Goal: Navigation & Orientation: Understand site structure

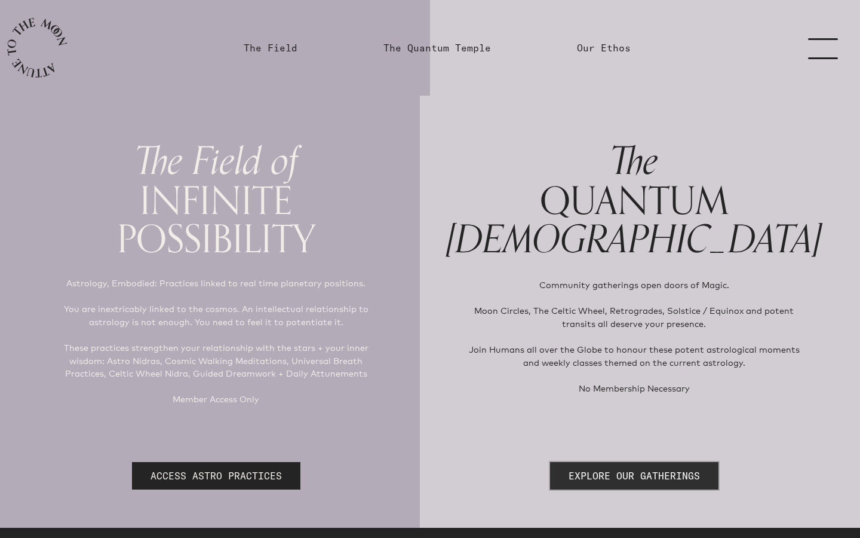
click at [653, 473] on link "EXPLORE OUR GATHERINGS" at bounding box center [634, 475] width 169 height 27
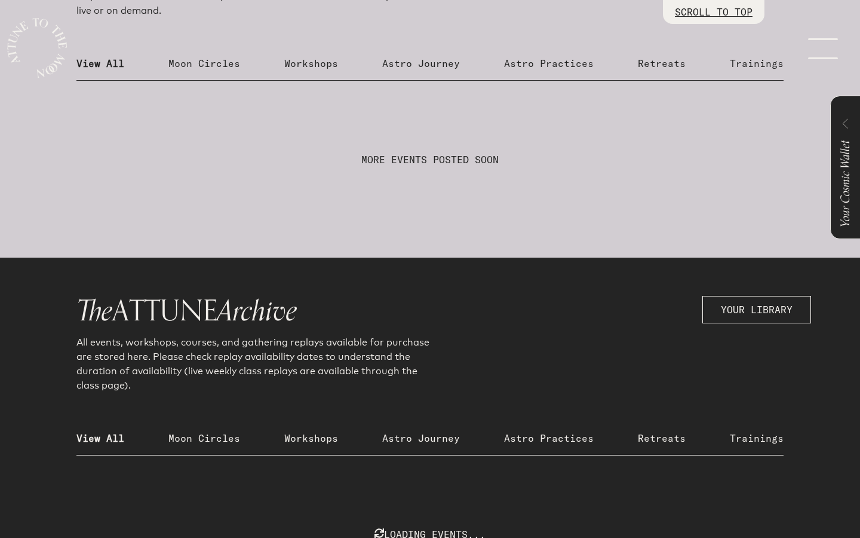
scroll to position [575, 0]
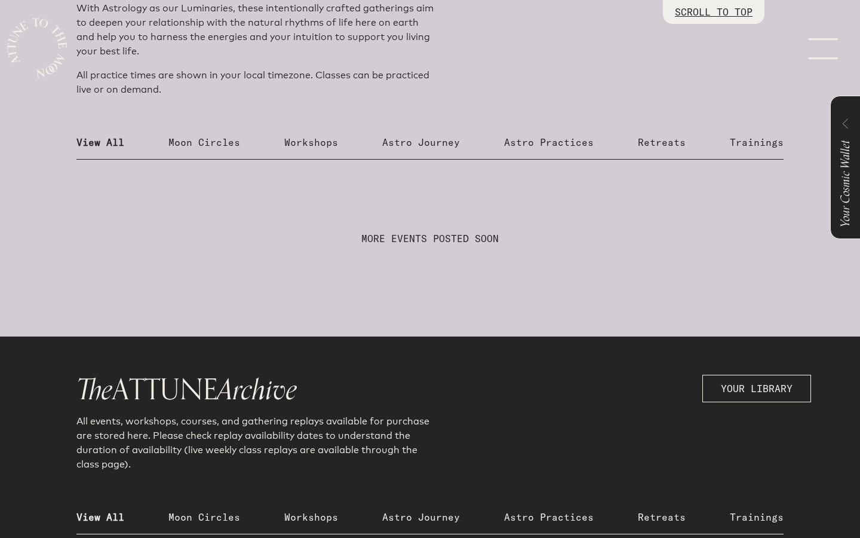
click at [324, 142] on p "Workshops" at bounding box center [311, 142] width 54 height 14
click at [210, 140] on p "Moon Circles" at bounding box center [205, 142] width 72 height 14
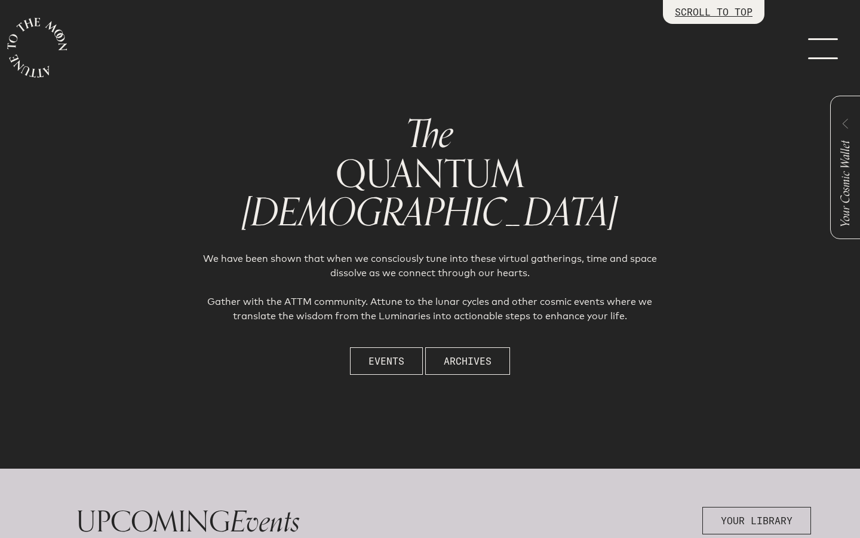
scroll to position [0, 0]
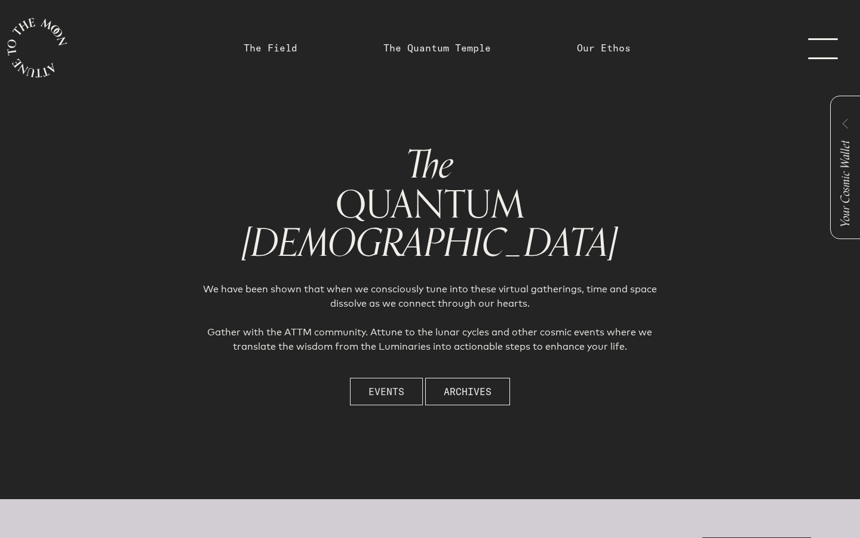
click at [389, 399] on button "Events" at bounding box center [386, 391] width 73 height 27
click at [290, 49] on link "The Field" at bounding box center [271, 48] width 54 height 14
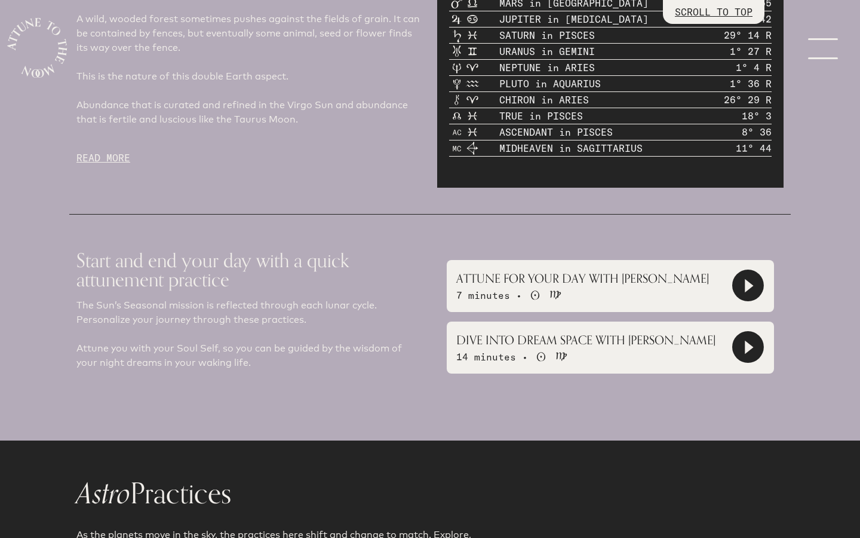
scroll to position [772, 0]
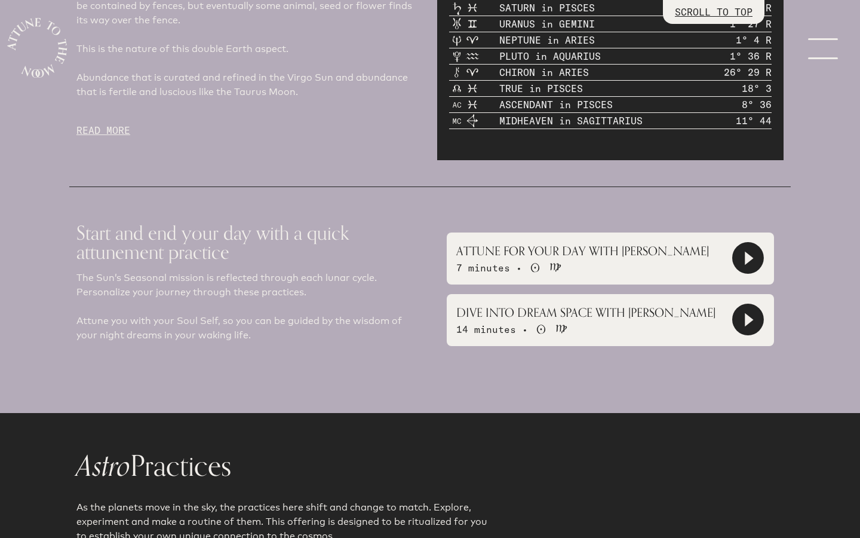
click at [753, 257] on icon at bounding box center [749, 259] width 8 height 14
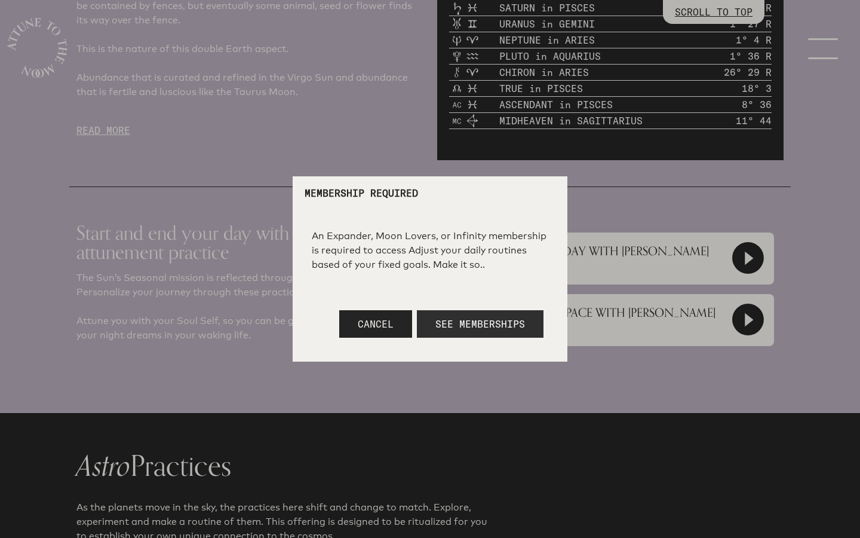
click at [535, 323] on button "See Memberships" at bounding box center [480, 323] width 127 height 27
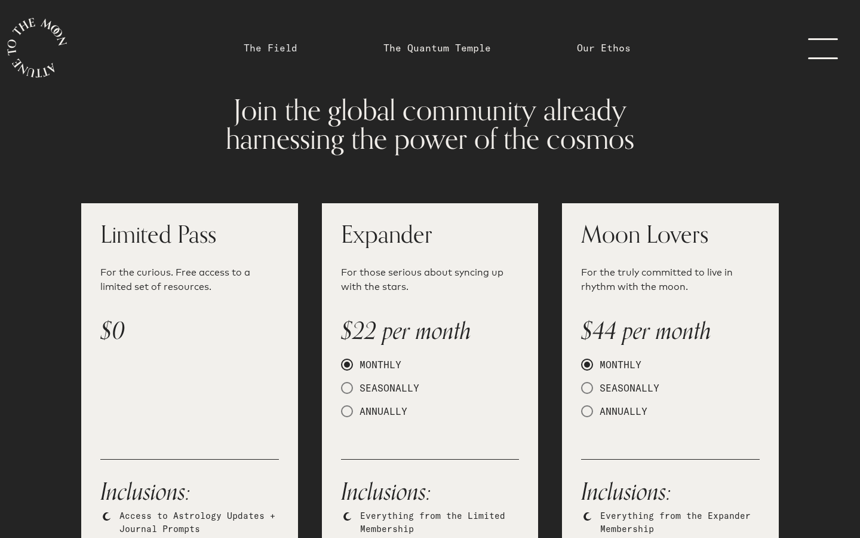
click at [293, 44] on link "The Field" at bounding box center [271, 48] width 54 height 14
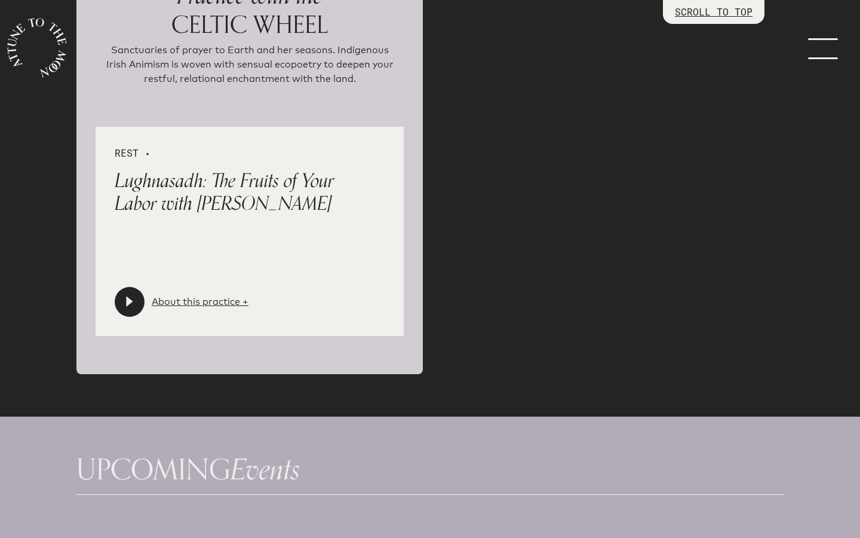
scroll to position [2674, 0]
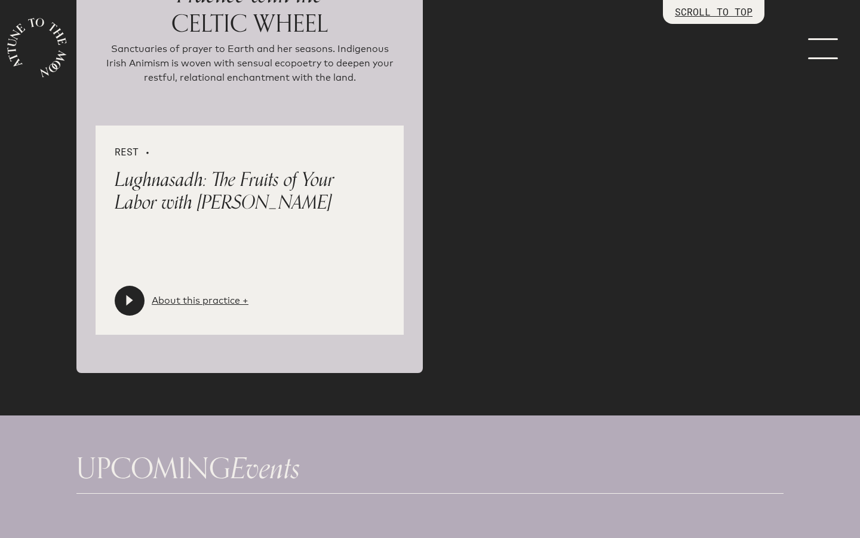
click at [131, 299] on icon at bounding box center [129, 300] width 7 height 11
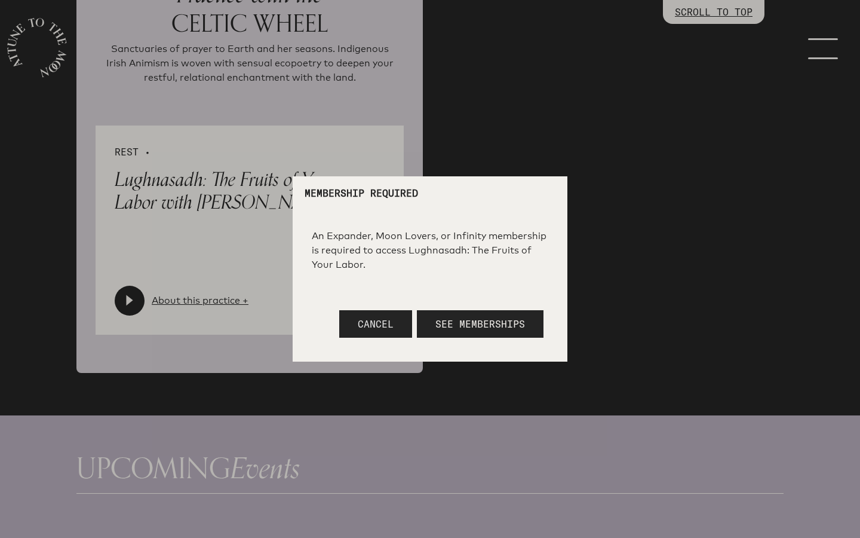
click at [384, 325] on span "Cancel" at bounding box center [376, 324] width 36 height 12
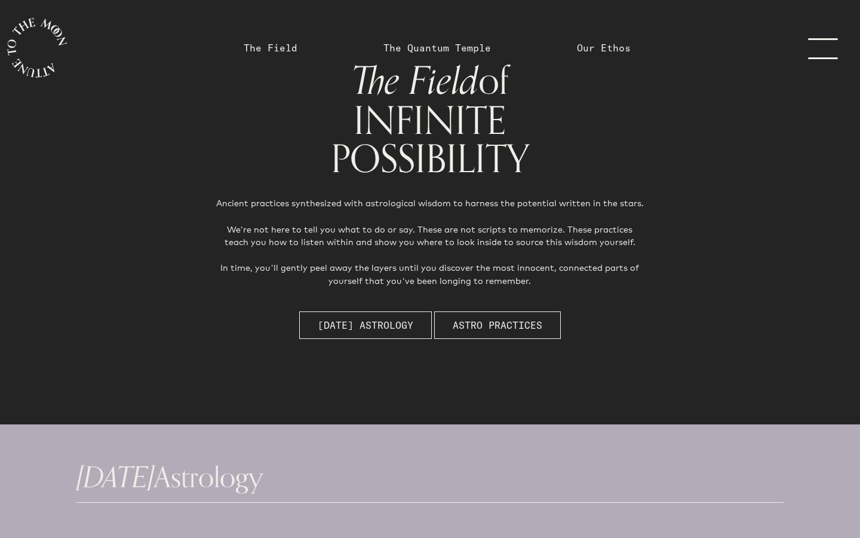
scroll to position [0, 0]
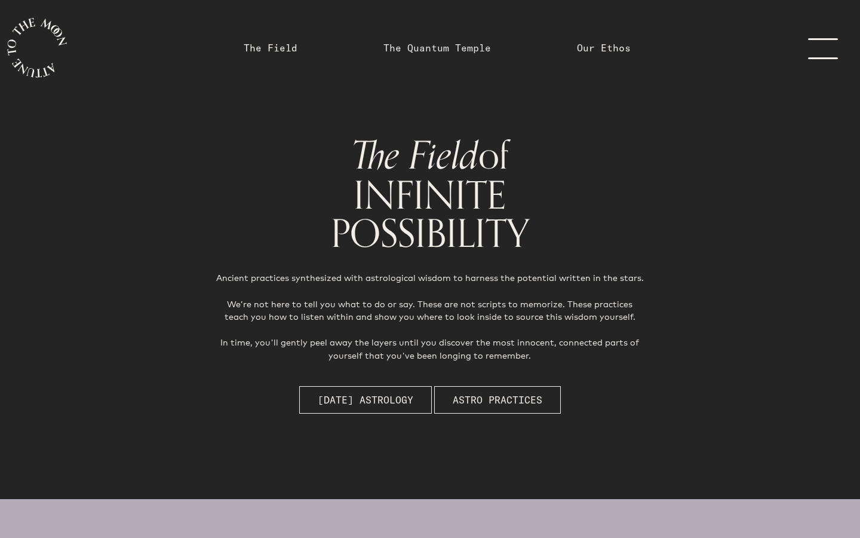
click at [460, 47] on link "The Quantum Temple" at bounding box center [438, 48] width 108 height 14
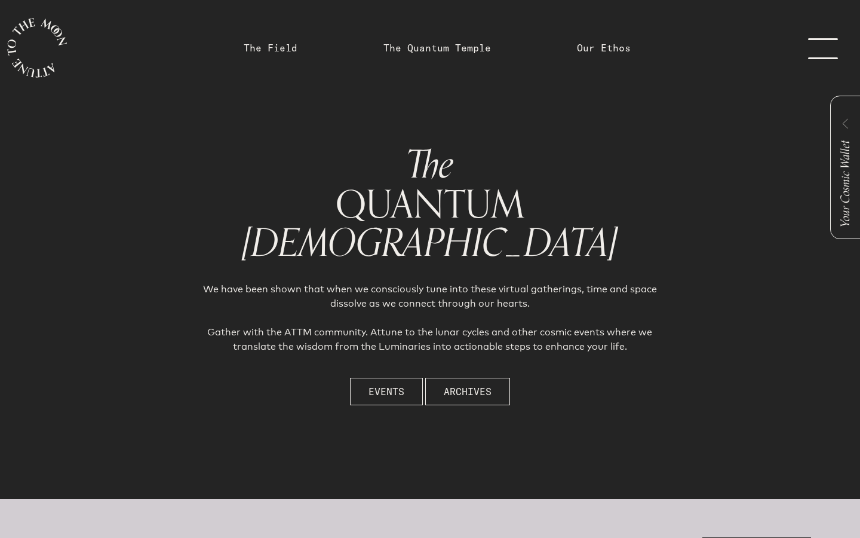
click at [830, 50] on link "menu" at bounding box center [831, 48] width 60 height 96
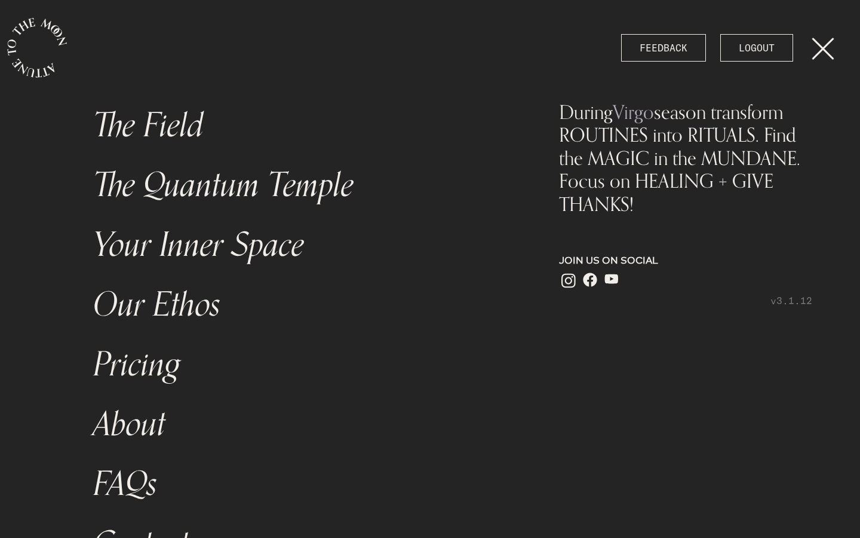
click at [221, 252] on link "Your Inner Space" at bounding box center [301, 245] width 430 height 60
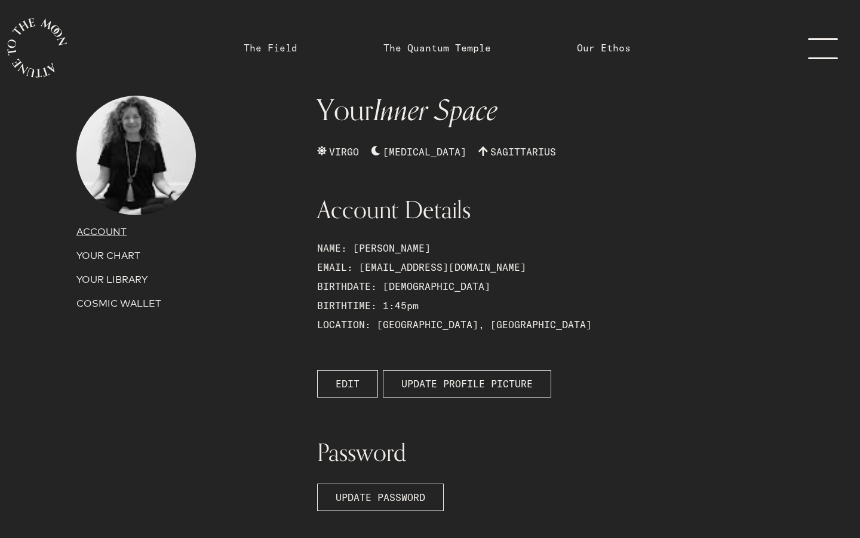
click at [260, 42] on link "The Field" at bounding box center [271, 48] width 54 height 14
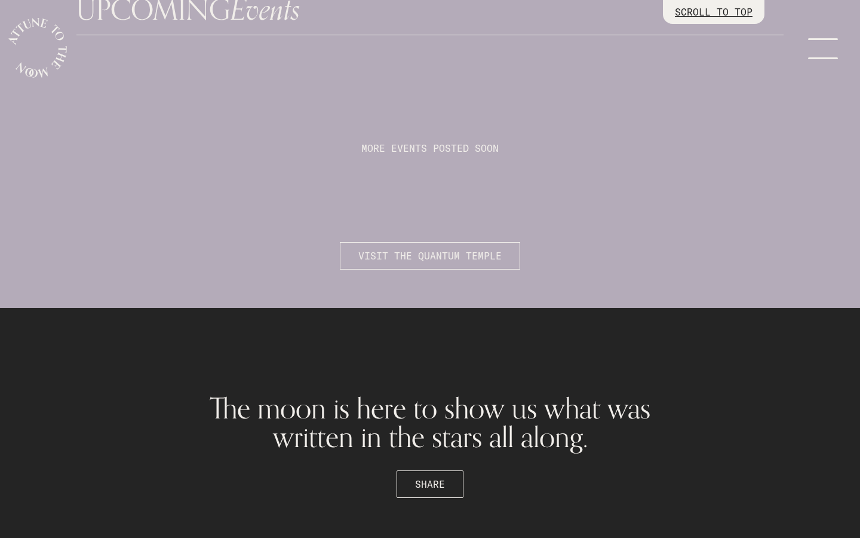
scroll to position [3269, 0]
